Goal: Navigation & Orientation: Find specific page/section

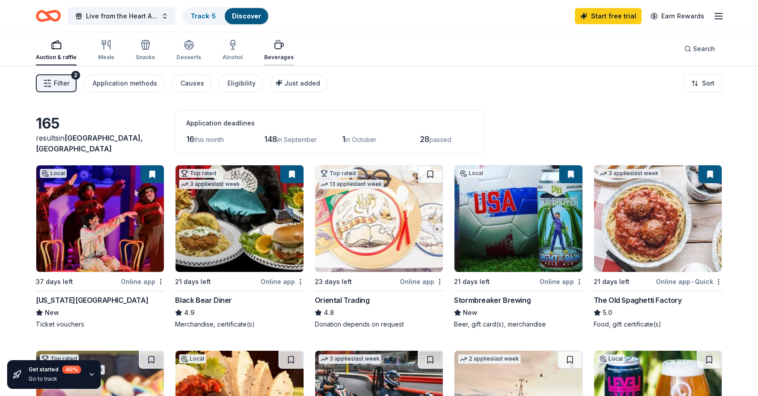
click at [278, 54] on div "Beverages" at bounding box center [279, 57] width 30 height 7
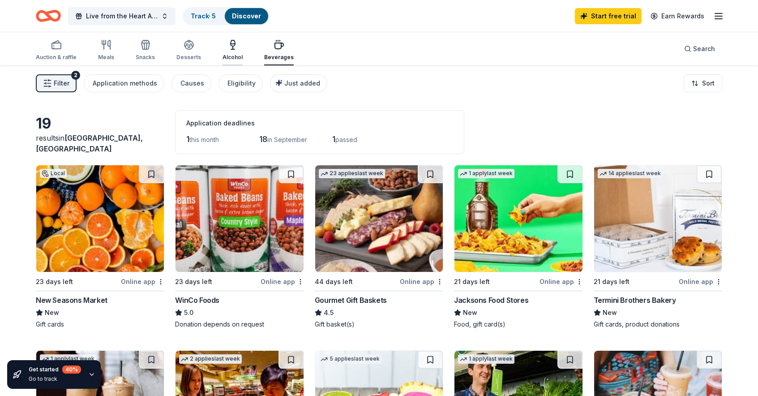
click at [239, 47] on div "button" at bounding box center [233, 44] width 20 height 11
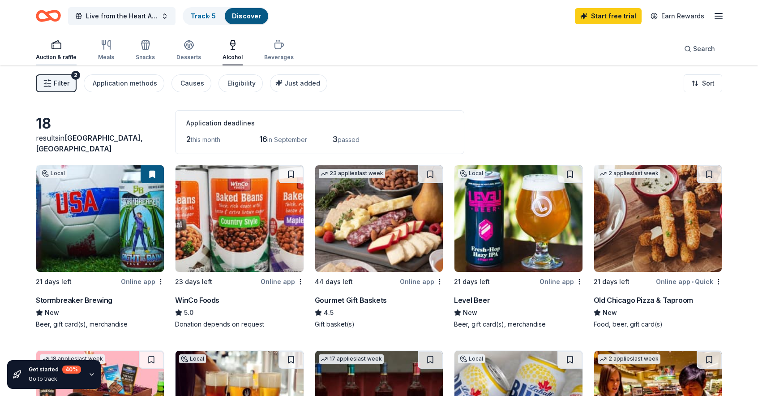
click at [53, 56] on div "Auction & raffle" at bounding box center [56, 57] width 41 height 7
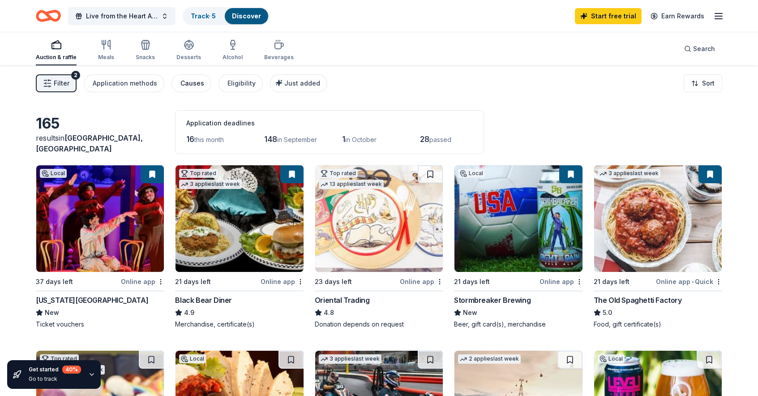
click at [193, 78] on div "Causes" at bounding box center [192, 83] width 24 height 11
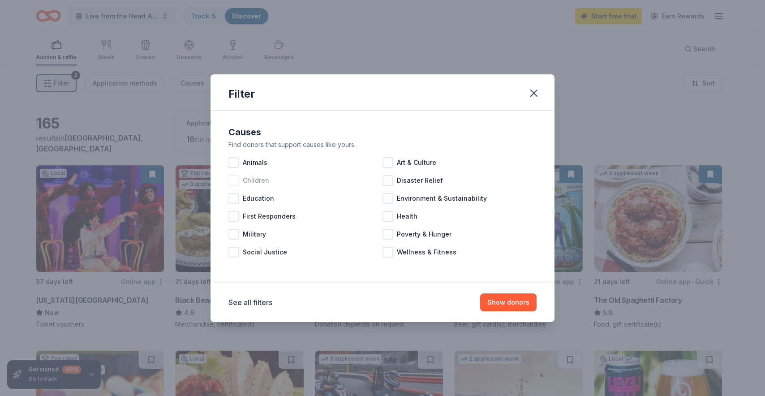
click at [236, 181] on div at bounding box center [233, 180] width 11 height 11
